Goal: Find specific page/section: Find specific page/section

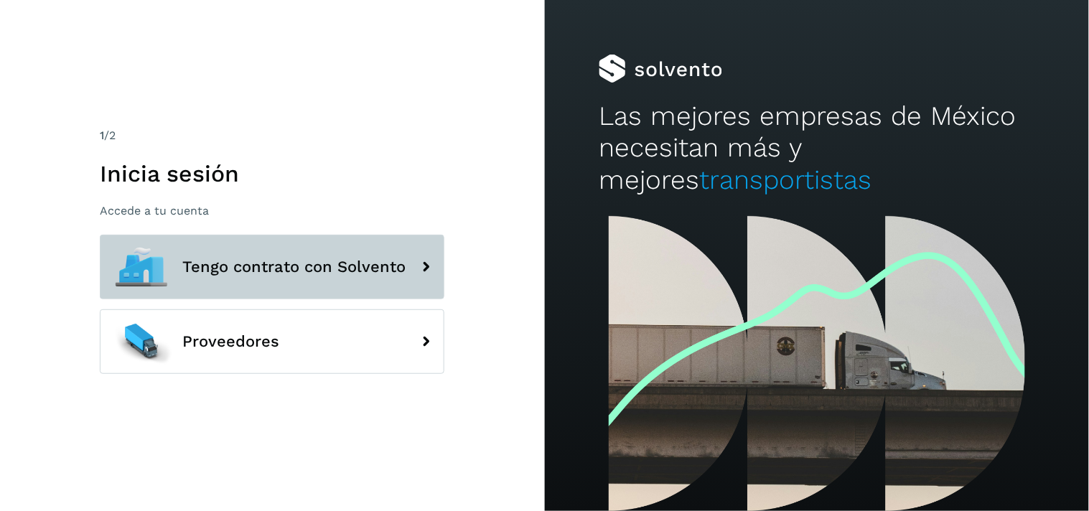
click at [286, 260] on span "Tengo contrato con Solvento" at bounding box center [293, 266] width 223 height 17
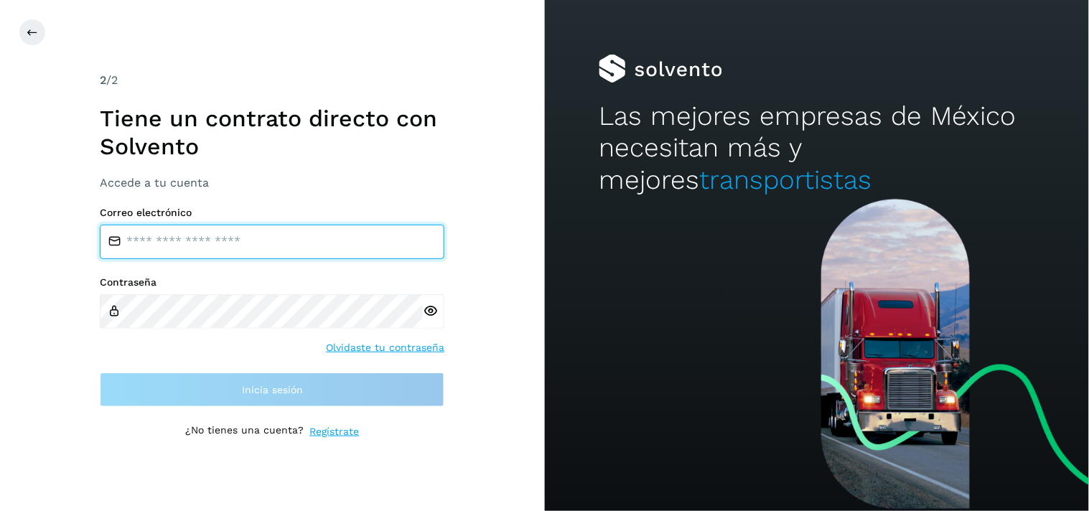
type input "**********"
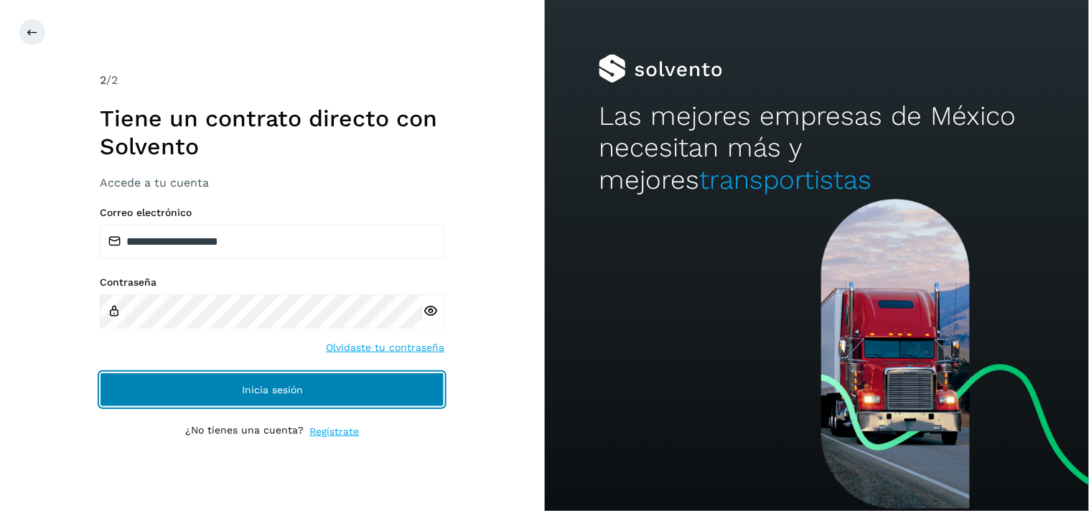
click at [276, 386] on span "Inicia sesión" at bounding box center [272, 390] width 61 height 10
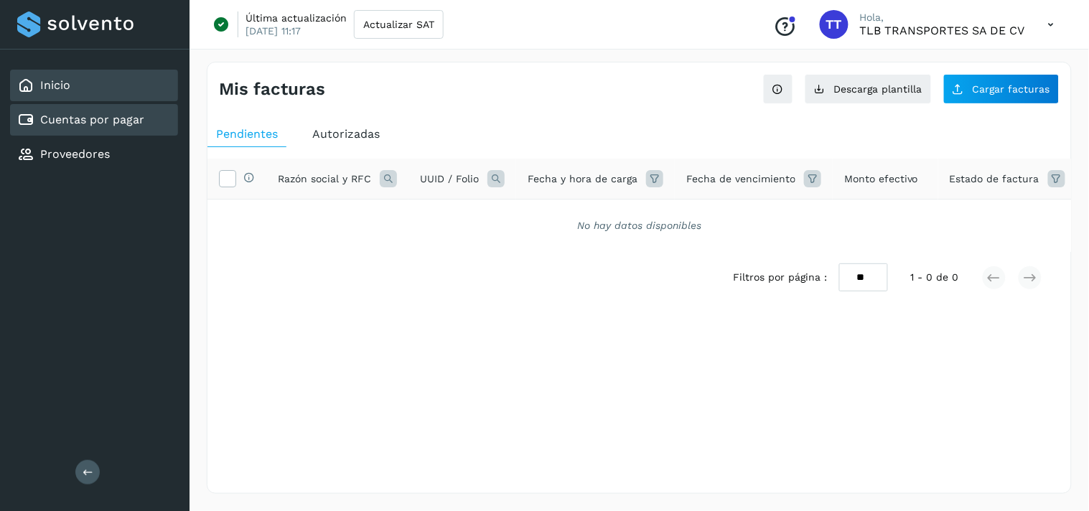
click at [69, 88] on link "Inicio" at bounding box center [55, 85] width 30 height 14
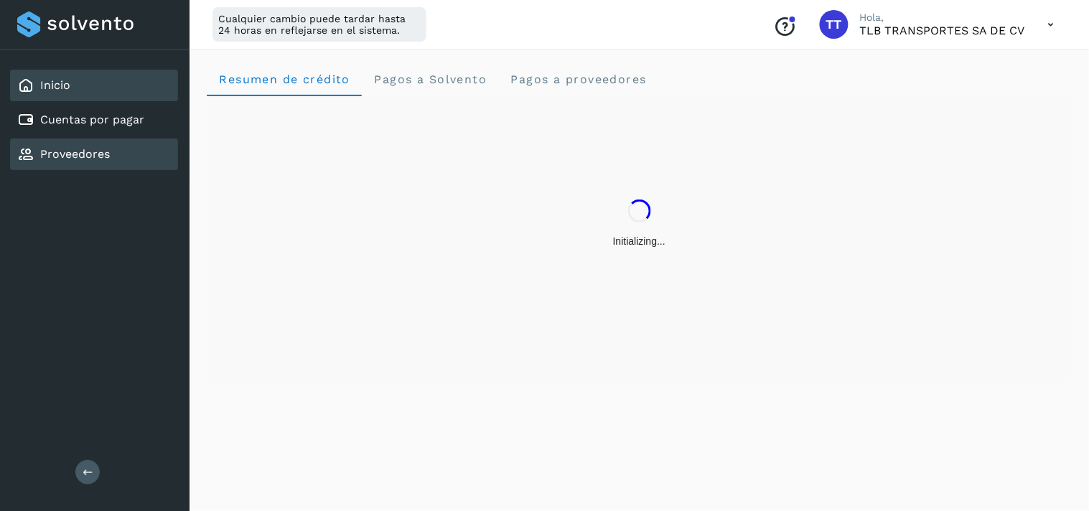
click at [62, 152] on link "Proveedores" at bounding box center [75, 154] width 70 height 14
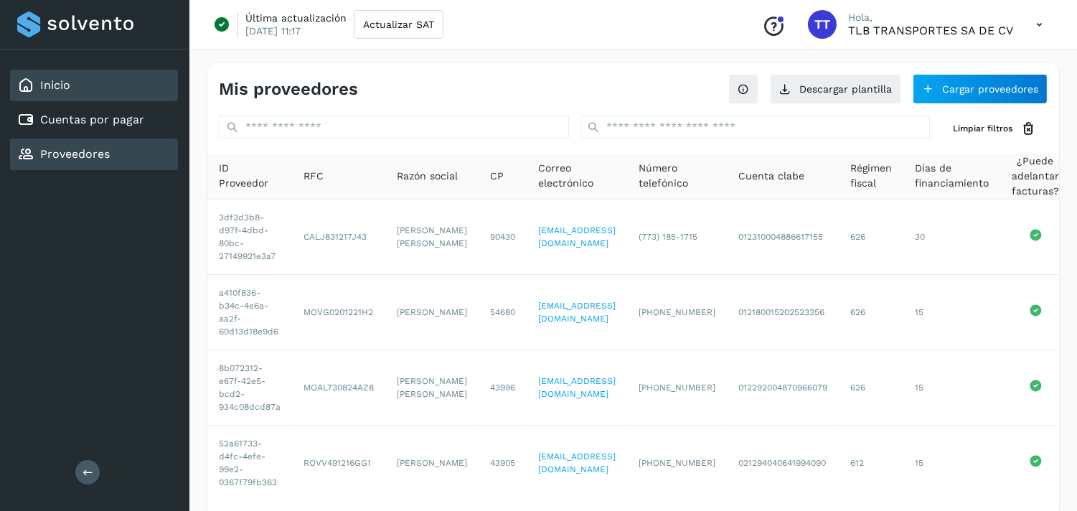
click at [39, 91] on div "Inicio" at bounding box center [43, 85] width 53 height 17
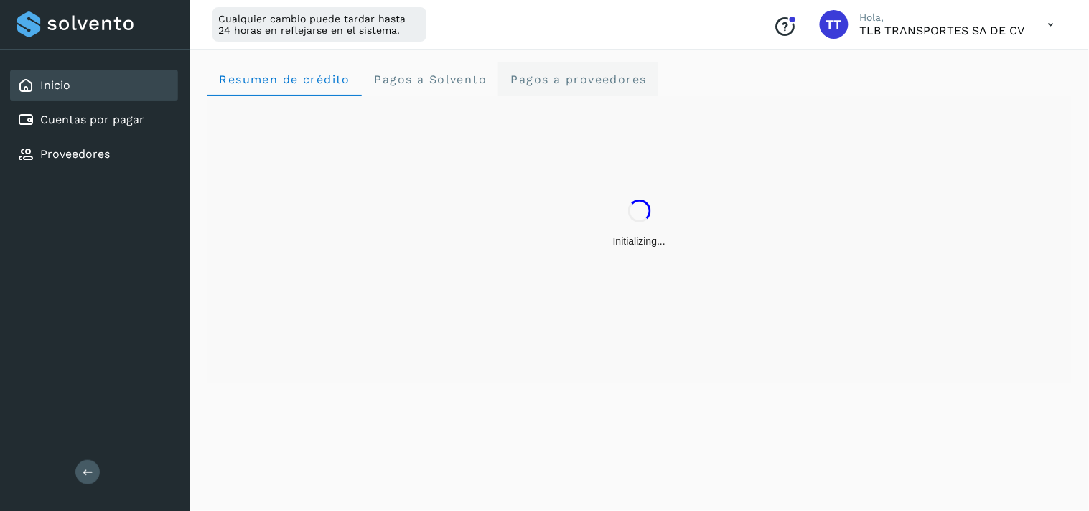
click at [557, 87] on proveedores "Pagos a proveedores" at bounding box center [578, 79] width 160 height 34
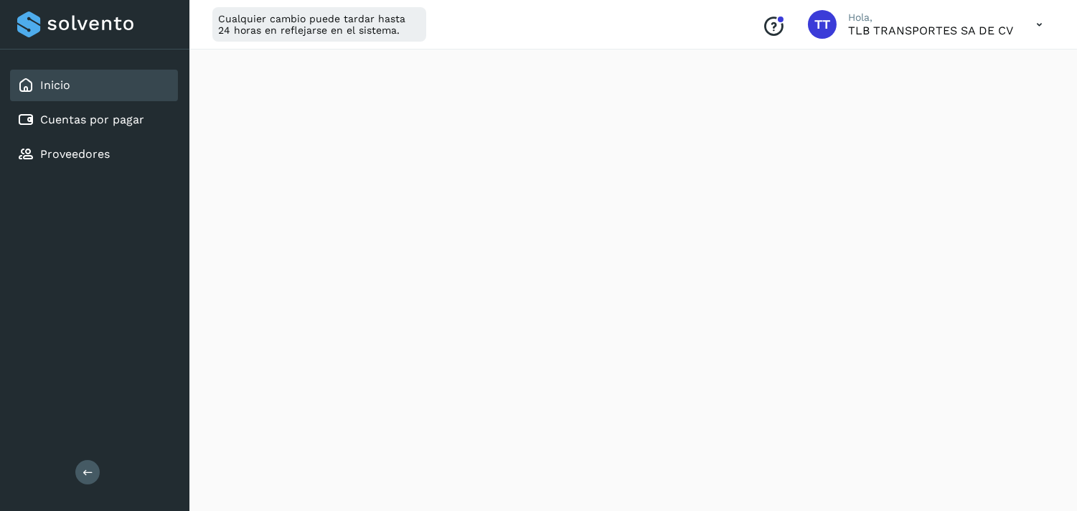
scroll to position [547, 0]
